Goal: Task Accomplishment & Management: Complete application form

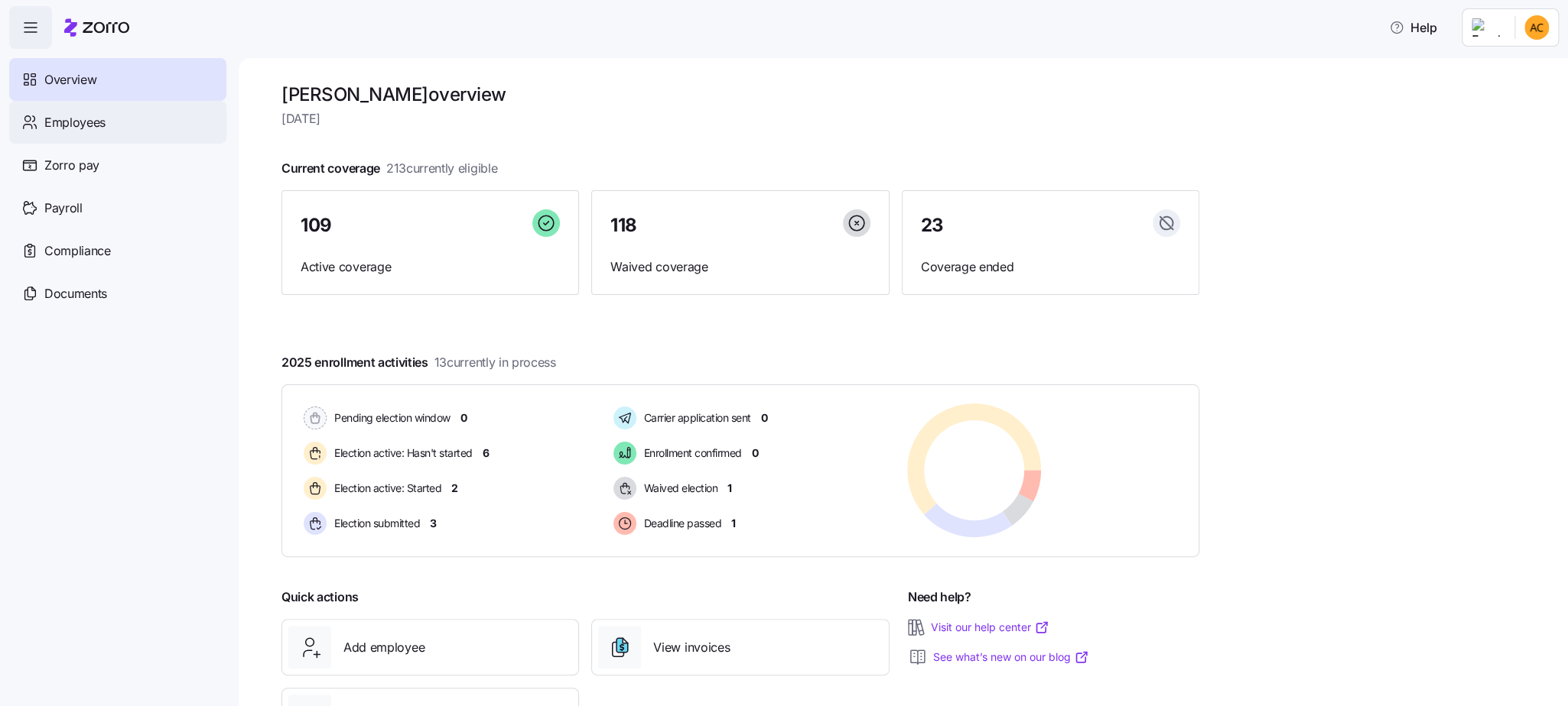
click at [81, 119] on span "Employees" at bounding box center [75, 123] width 61 height 19
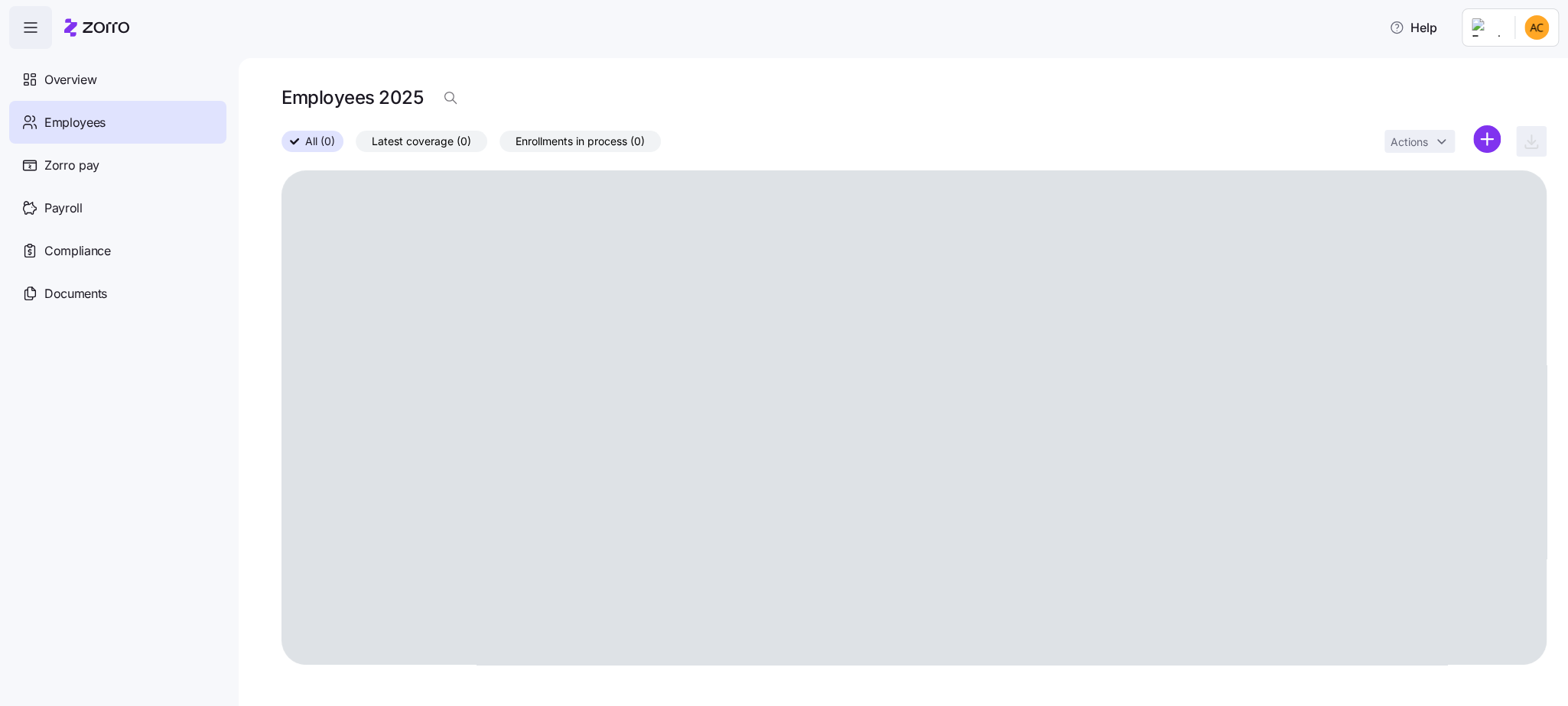
click at [442, 140] on span "Latest coverage (0)" at bounding box center [422, 141] width 100 height 20
click at [356, 145] on input "Latest coverage (0)" at bounding box center [356, 145] width 0 height 0
click at [298, 147] on span "All (0)" at bounding box center [312, 141] width 30 height 20
click at [282, 145] on input "All (0)" at bounding box center [282, 145] width 0 height 0
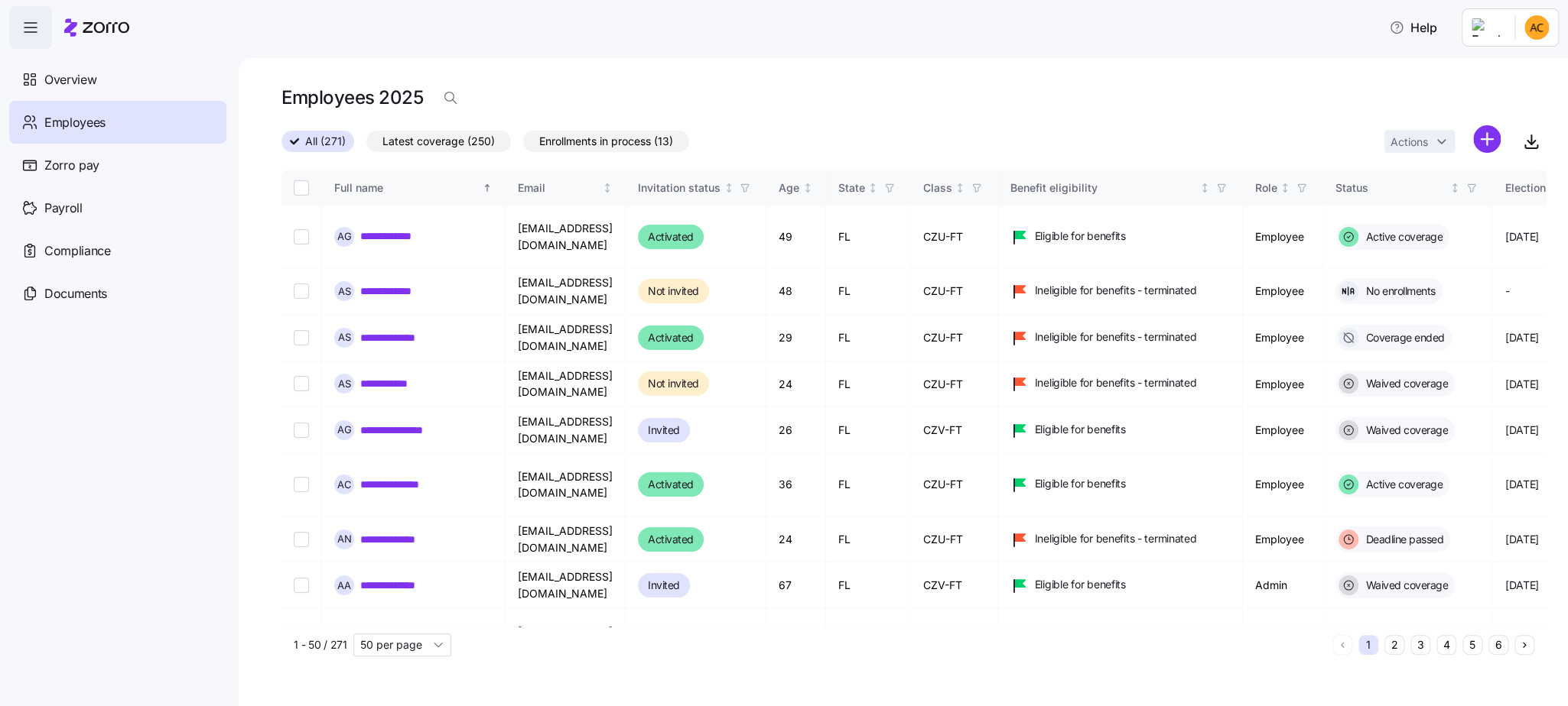
click at [317, 143] on span "All (271)" at bounding box center [325, 141] width 40 height 20
click at [282, 146] on input "All (271)" at bounding box center [282, 146] width 0 height 0
click at [447, 97] on icon "button" at bounding box center [450, 98] width 15 height 15
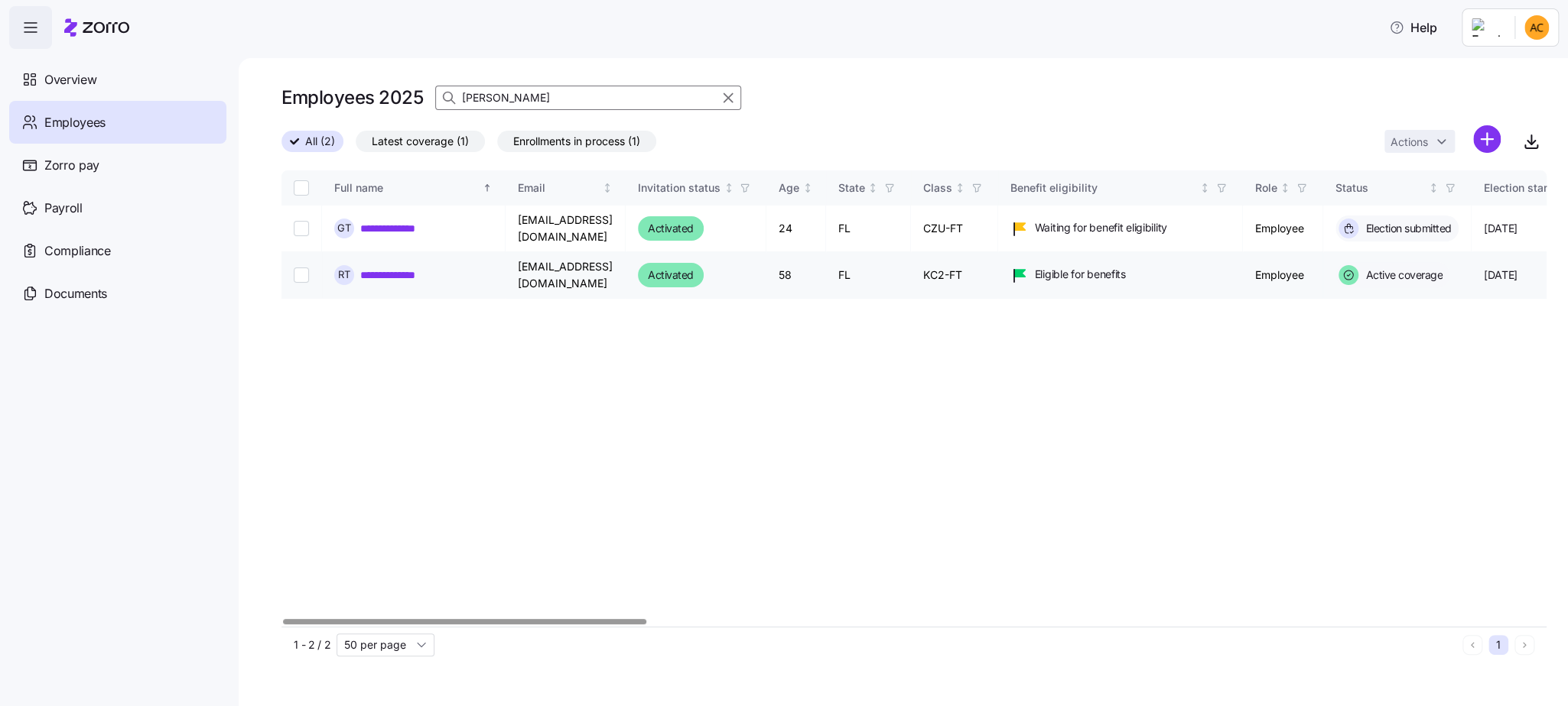
type input "[PERSON_NAME]"
click at [415, 275] on link "**********" at bounding box center [401, 276] width 83 height 15
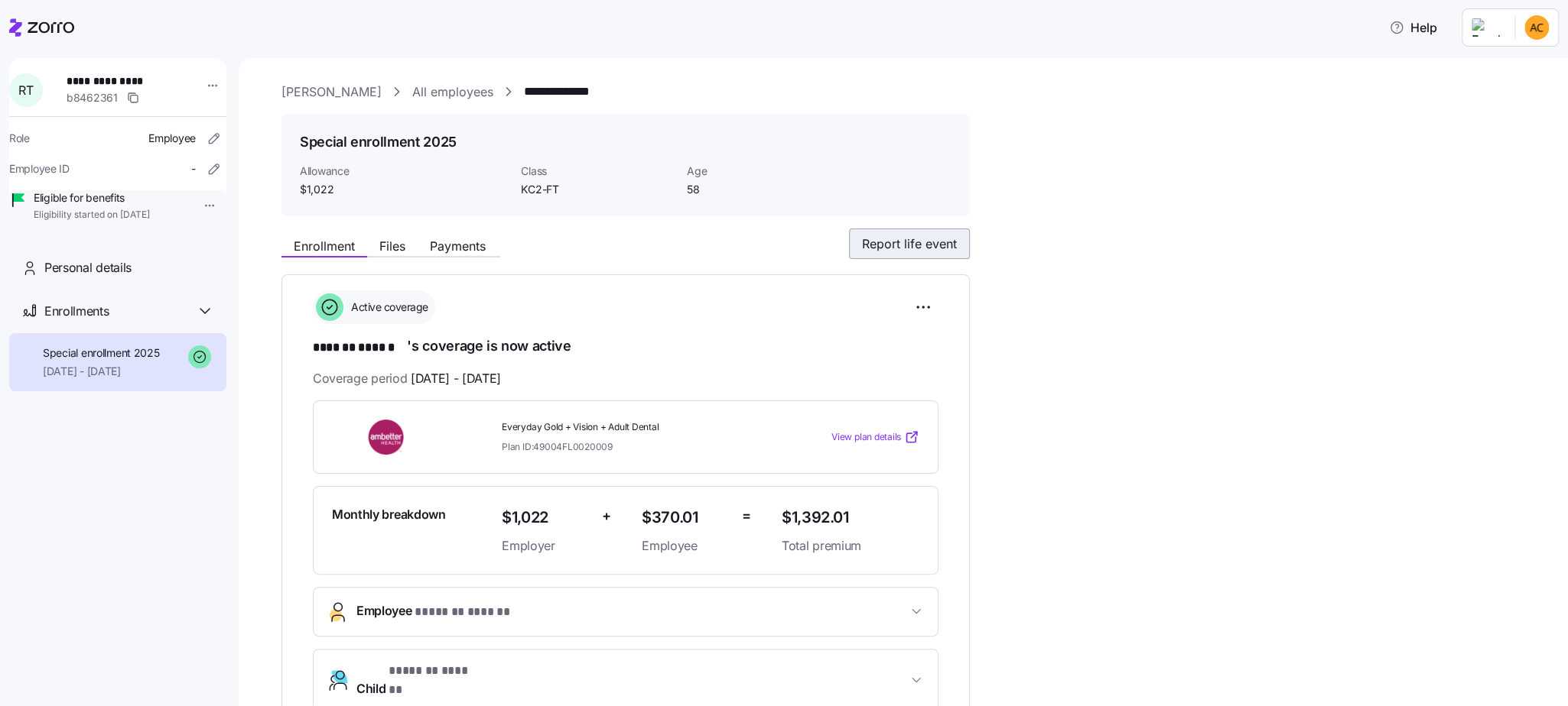
click at [903, 246] on span "Report life event" at bounding box center [909, 243] width 95 height 18
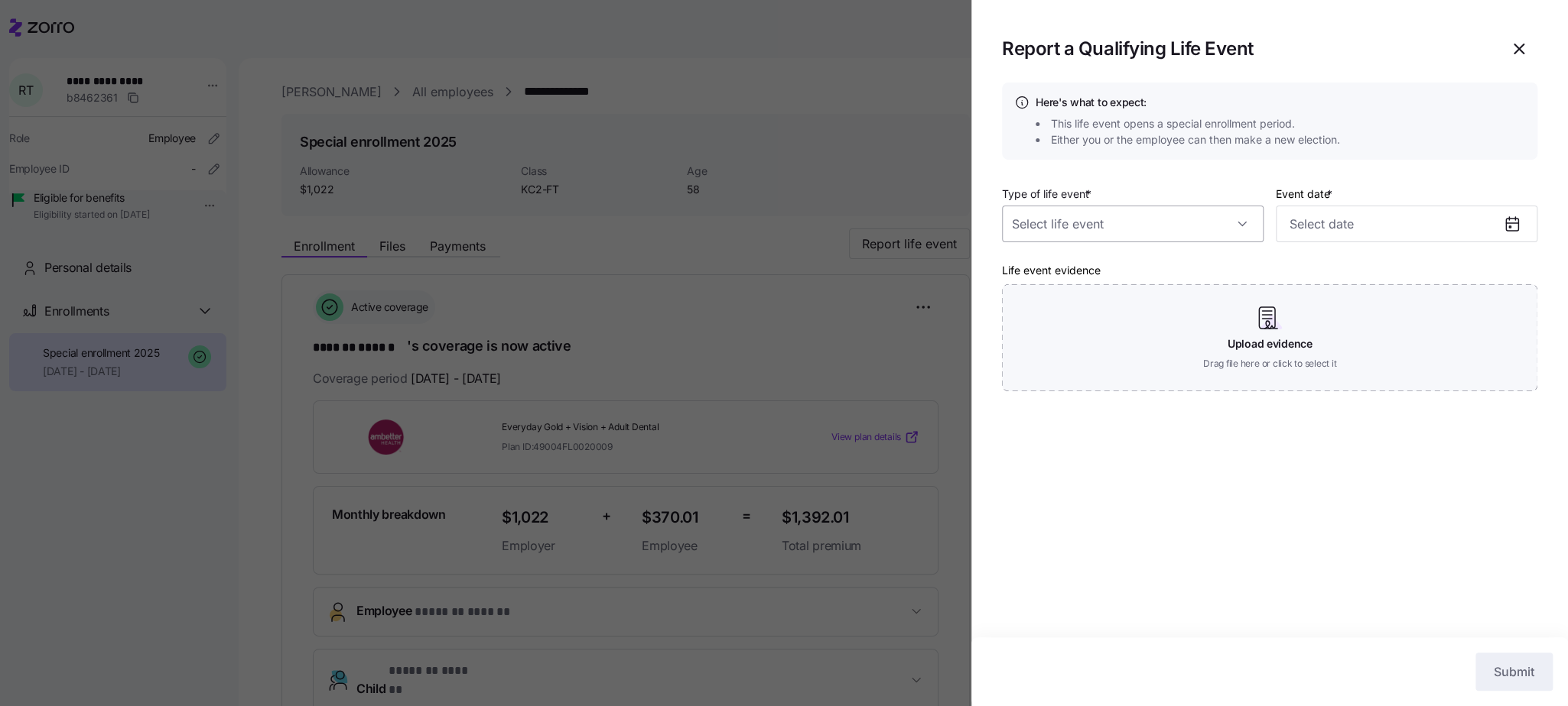
click at [1250, 223] on input "Type of life event *" at bounding box center [1132, 223] width 261 height 37
click at [1090, 412] on div "Other reason" at bounding box center [1132, 405] width 249 height 32
type input "Other reason"
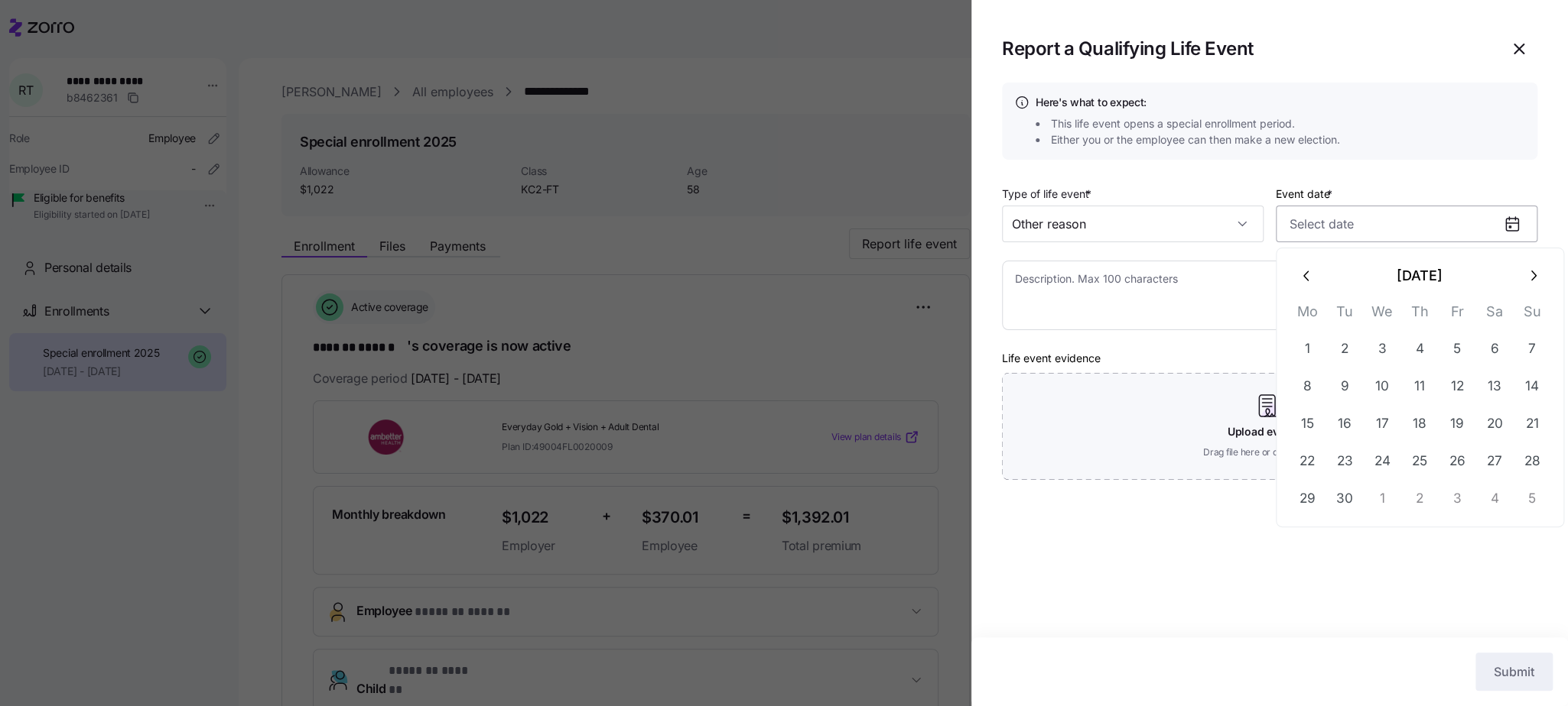
click at [1335, 226] on input "Event date *" at bounding box center [1406, 223] width 261 height 37
click at [1537, 275] on icon "button" at bounding box center [1533, 277] width 17 height 17
click at [1310, 280] on icon "button" at bounding box center [1307, 277] width 17 height 17
click at [1163, 598] on div "Here's what to expect: This life event opens a special enrollment period. Eithe…" at bounding box center [1269, 360] width 596 height 555
click at [1519, 56] on icon "button" at bounding box center [1518, 48] width 18 height 18
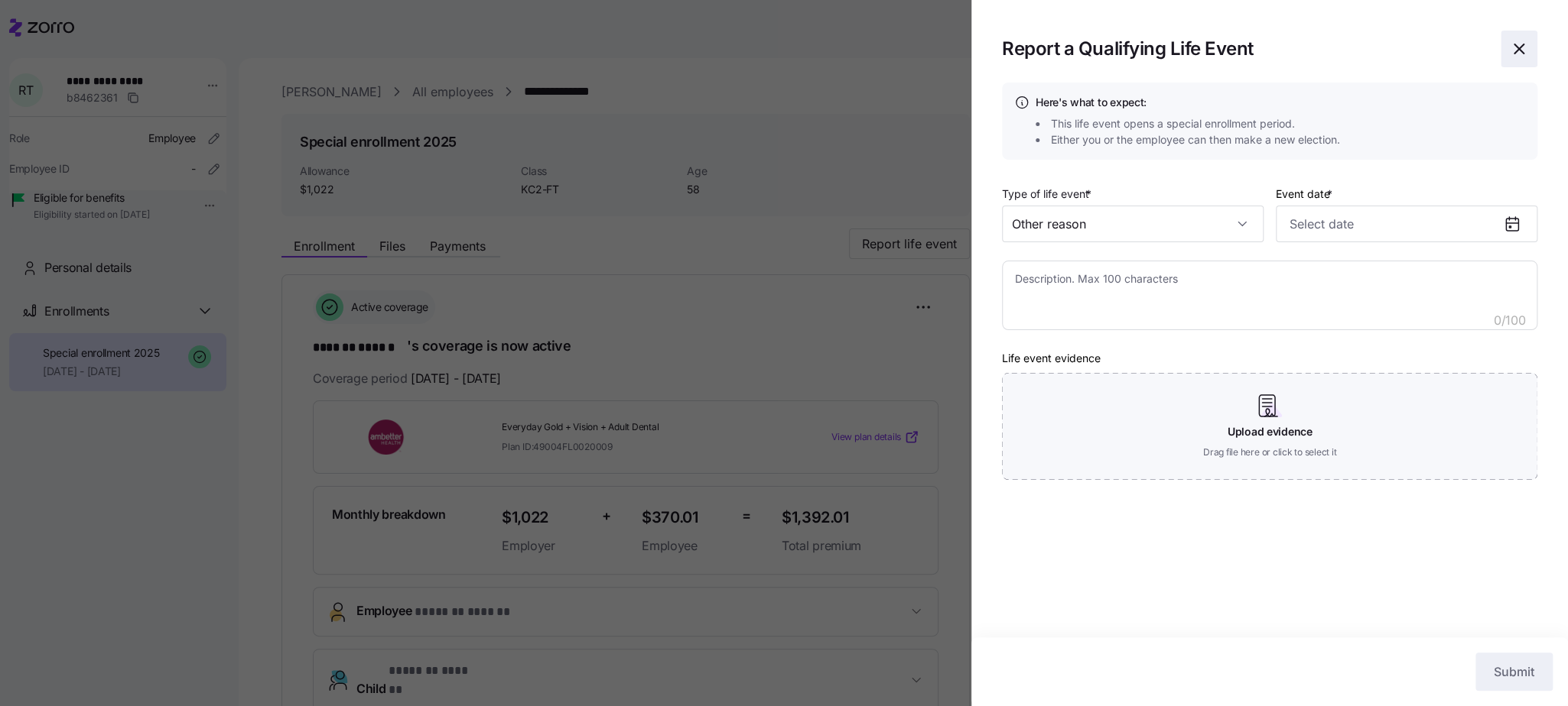
type textarea "x"
